Goal: Entertainment & Leisure: Browse casually

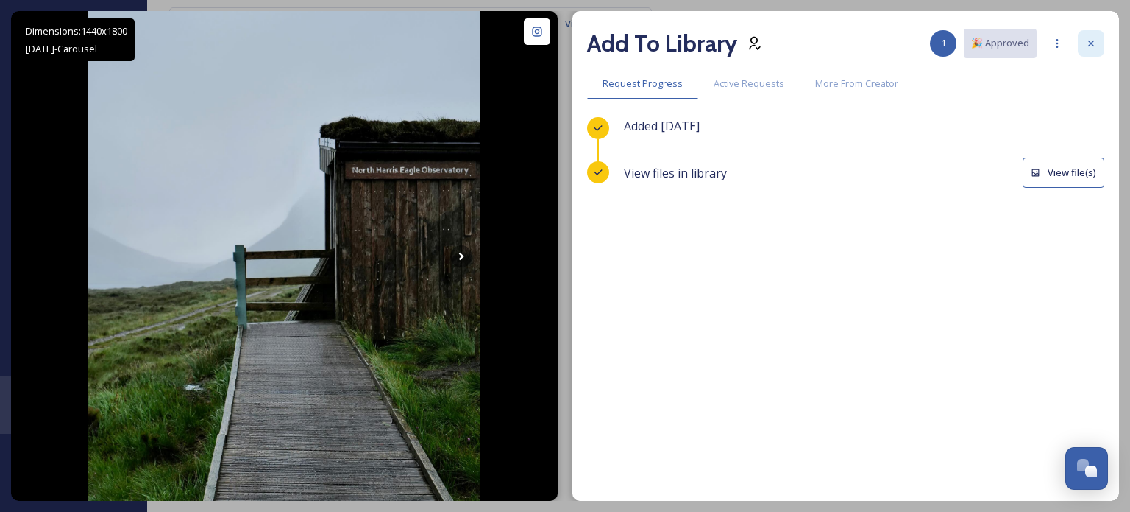
click at [1093, 46] on icon at bounding box center [1092, 44] width 12 height 12
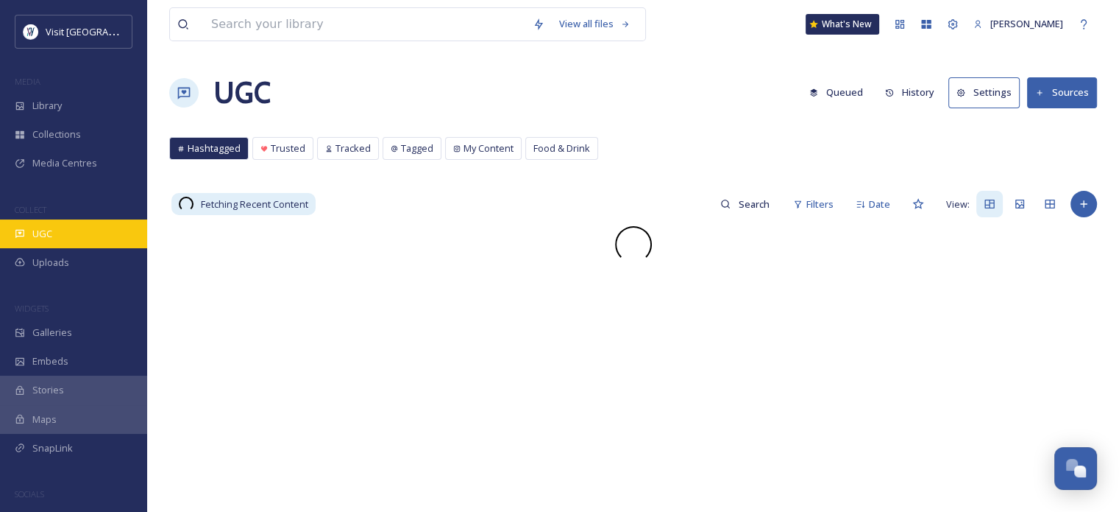
click at [68, 236] on div "UGC" at bounding box center [73, 233] width 147 height 29
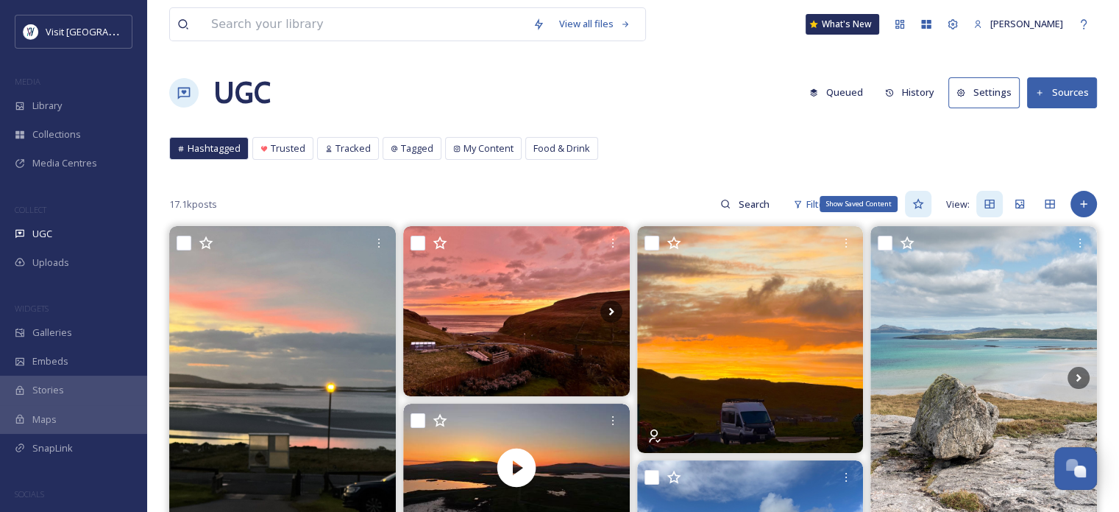
click at [921, 205] on icon at bounding box center [919, 204] width 12 height 12
